Goal: Check status

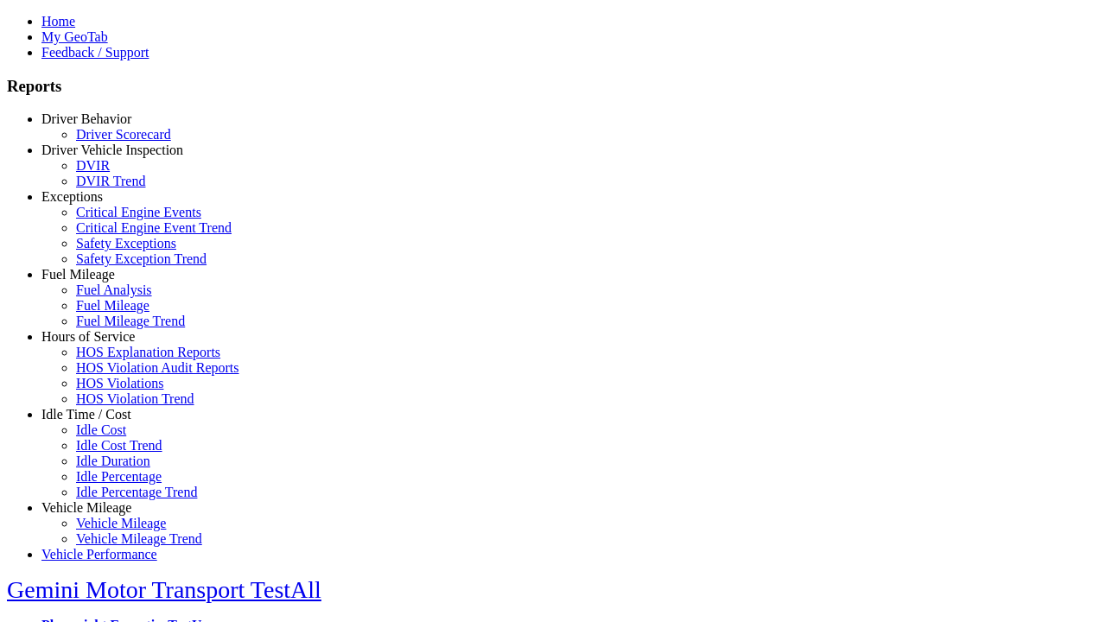
click at [99, 204] on link "Exceptions" at bounding box center [71, 196] width 61 height 15
click at [112, 266] on link "Safety Exception Trend" at bounding box center [141, 258] width 130 height 15
type input "*********"
